Goal: Information Seeking & Learning: Learn about a topic

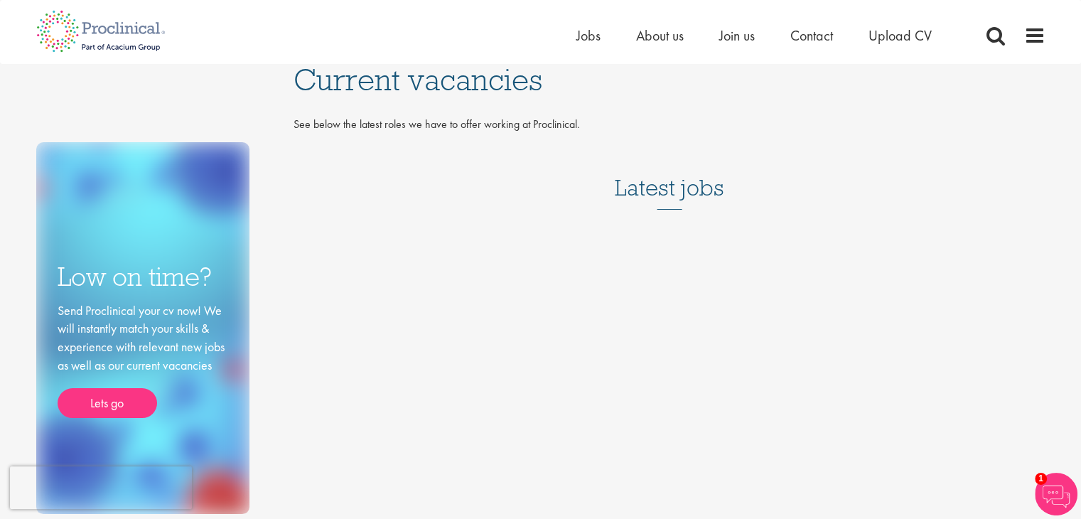
click at [704, 193] on h3 "Latest jobs" at bounding box center [669, 175] width 109 height 70
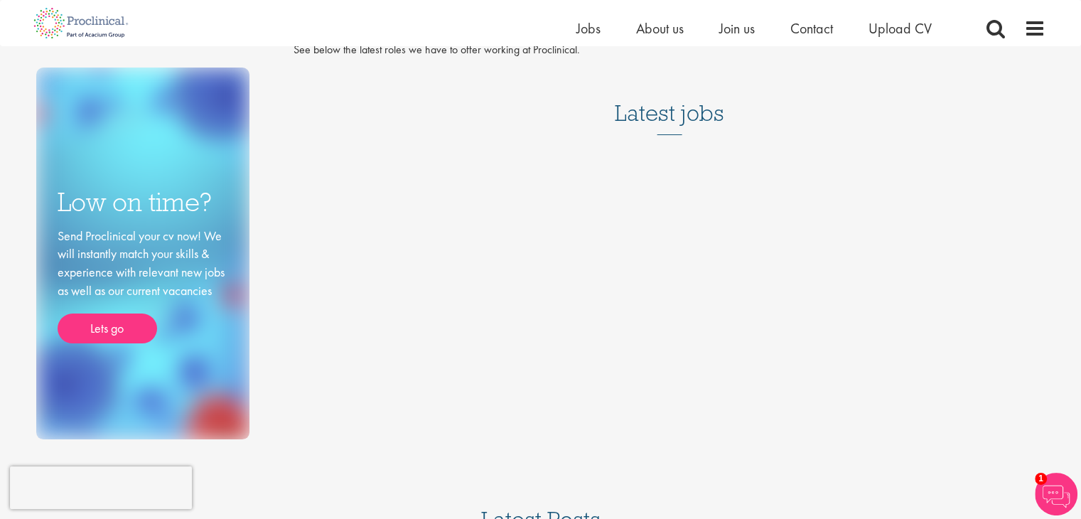
scroll to position [52, 0]
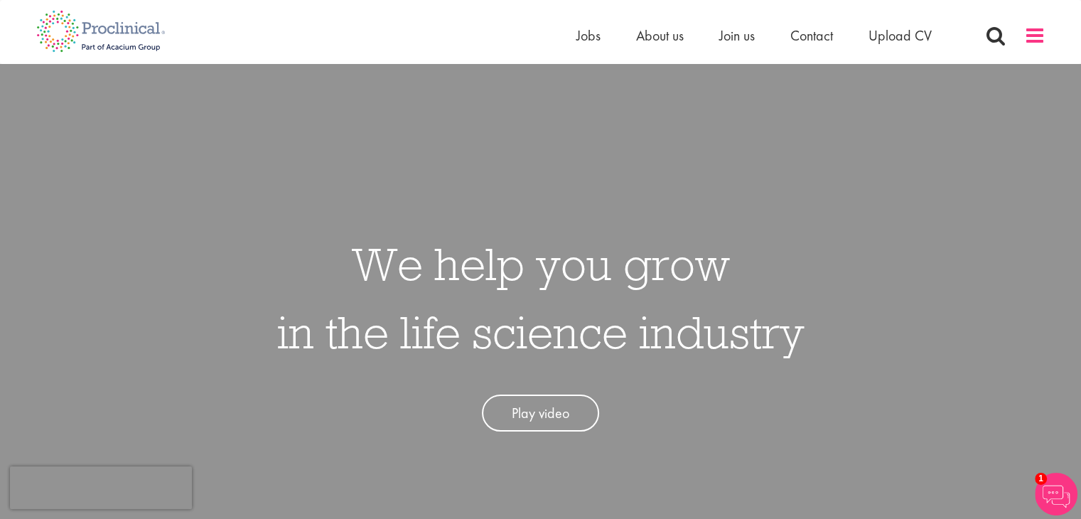
click at [1029, 32] on span at bounding box center [1034, 35] width 21 height 21
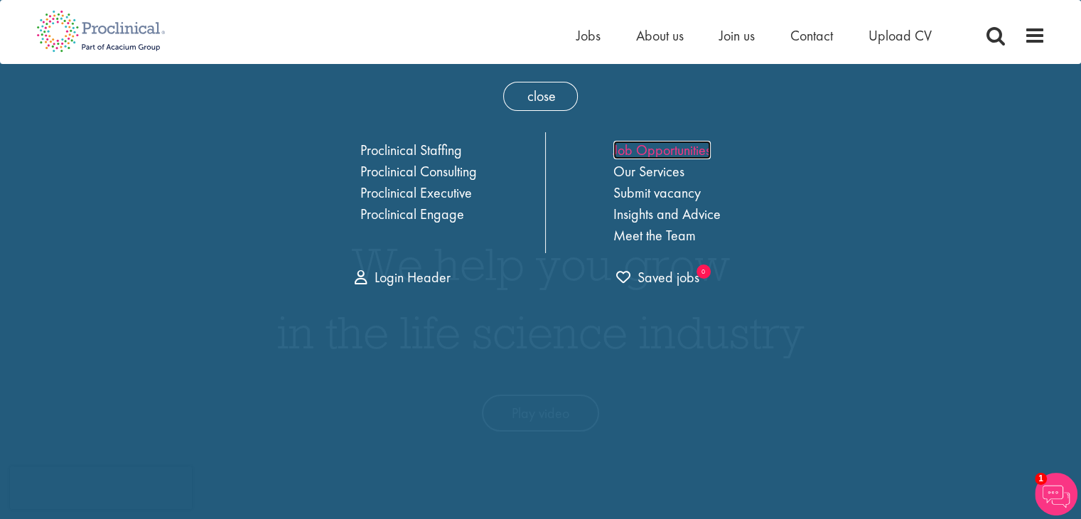
click at [688, 155] on link "Job Opportunities" at bounding box center [661, 150] width 97 height 18
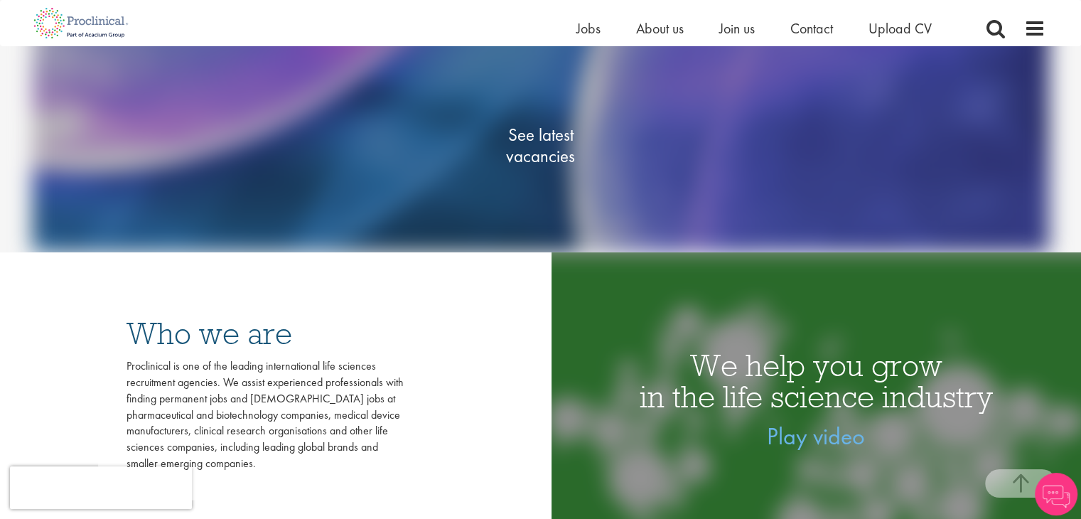
scroll to position [242, 0]
click at [551, 155] on span "See latest vacancies" at bounding box center [541, 145] width 142 height 43
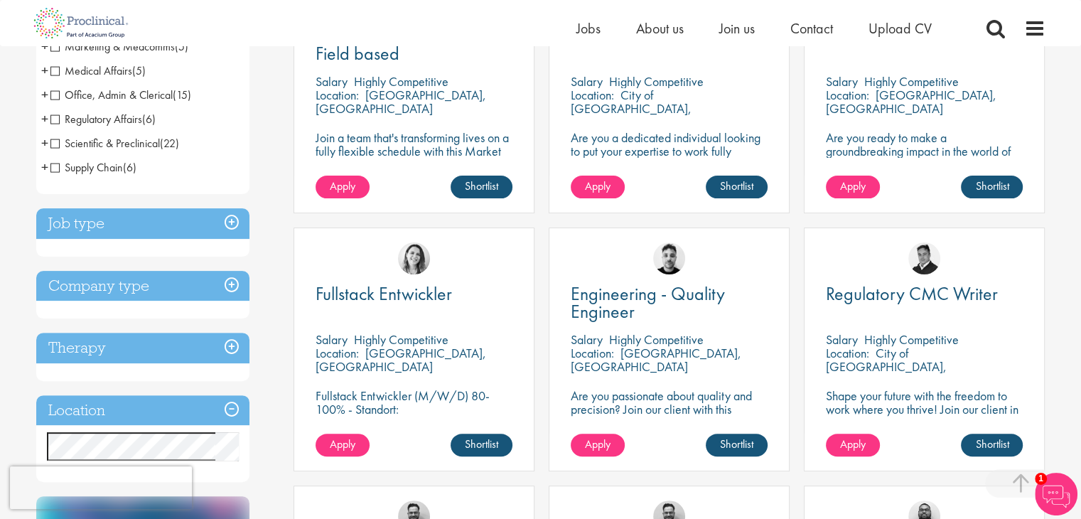
scroll to position [375, 0]
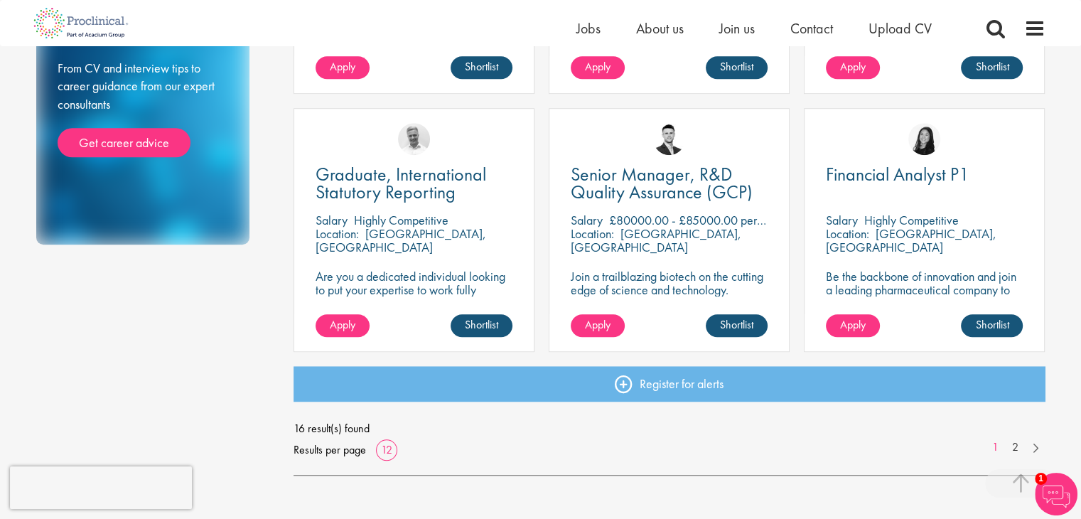
scroll to position [988, 0]
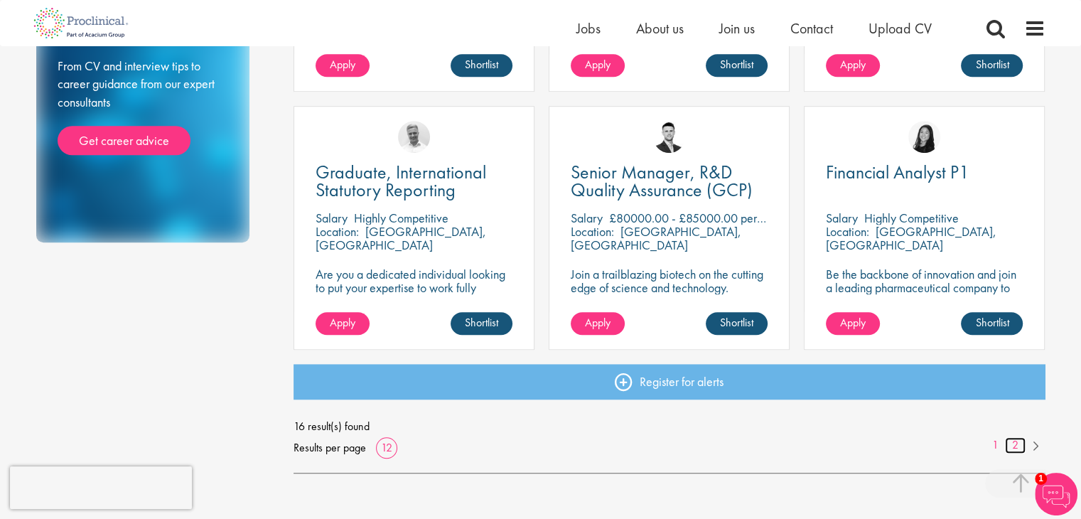
click at [1015, 444] on link "2" at bounding box center [1015, 445] width 21 height 16
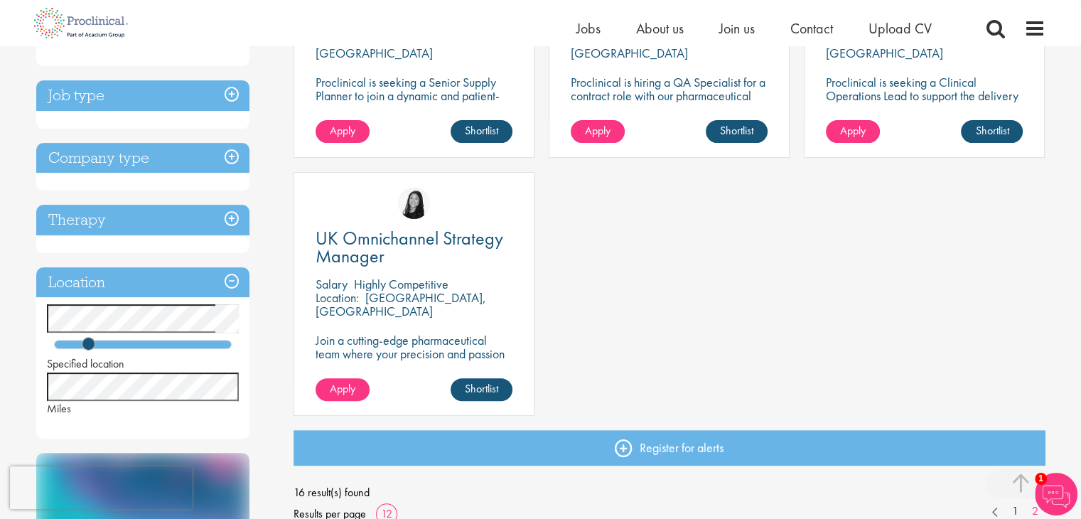
scroll to position [406, 0]
click at [1014, 510] on link "1" at bounding box center [1015, 511] width 21 height 16
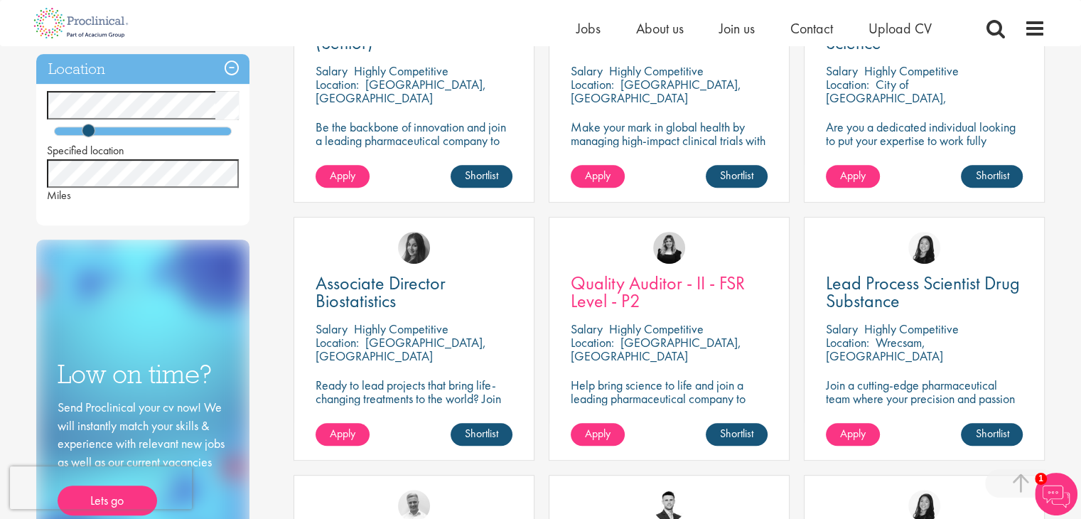
scroll to position [619, 0]
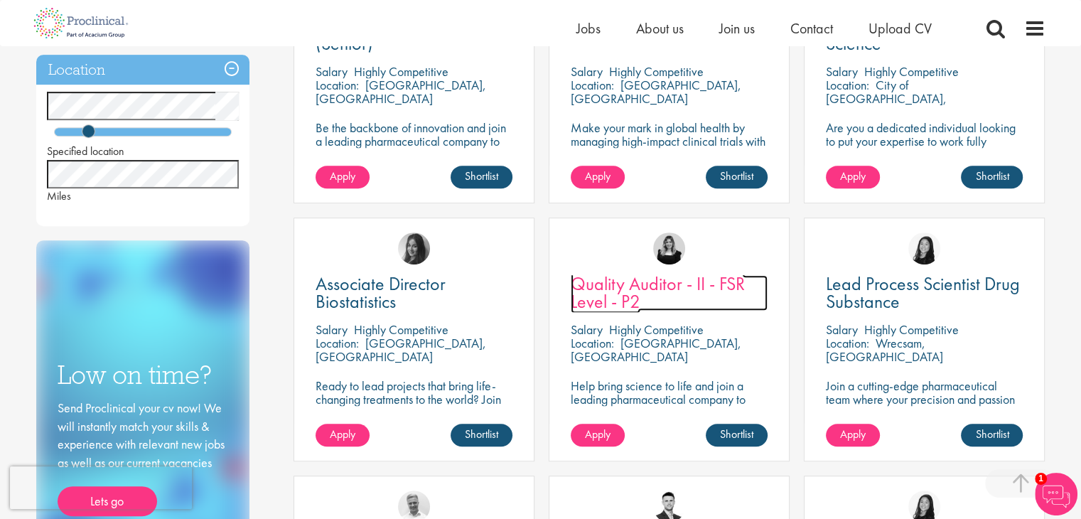
click at [725, 293] on span "Quality Auditor - II - FSR Level - P2" at bounding box center [658, 292] width 174 height 42
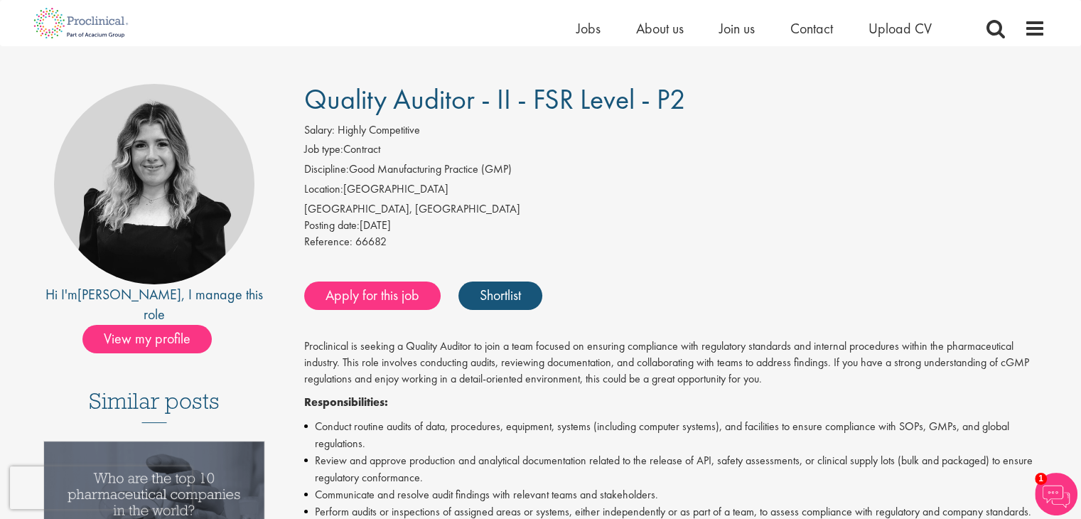
scroll to position [71, 0]
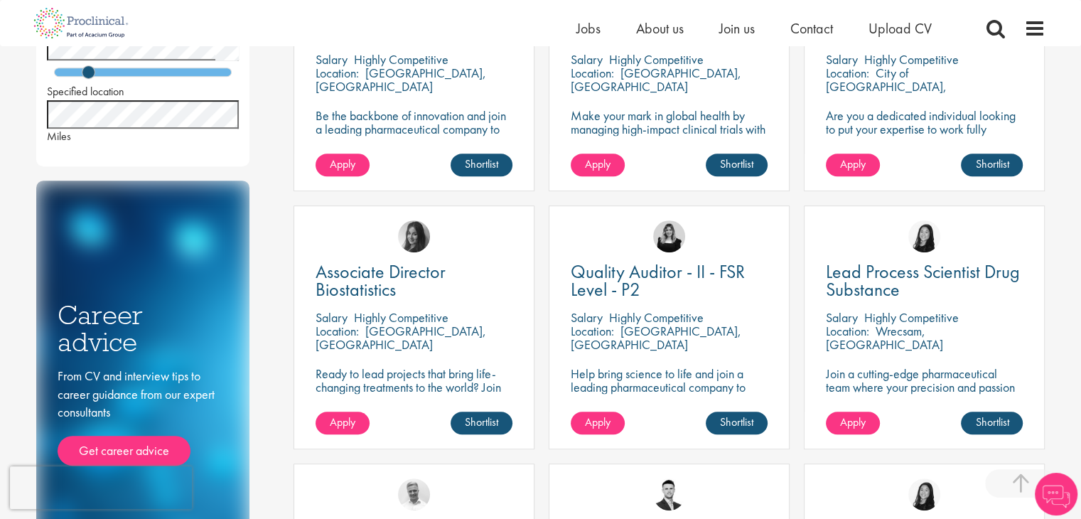
scroll to position [617, 0]
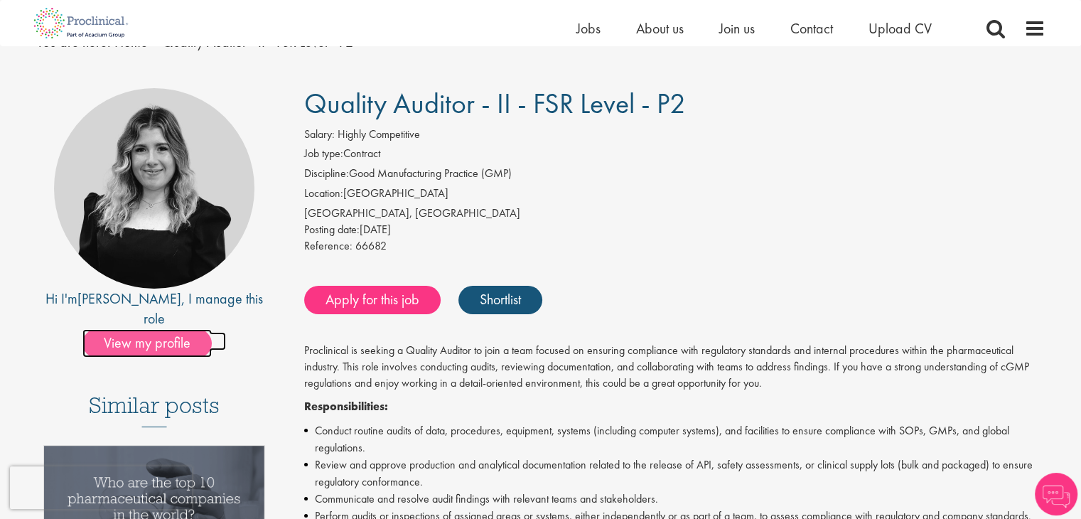
click at [125, 329] on span "View my profile" at bounding box center [146, 343] width 129 height 28
